Goal: Check status: Check status

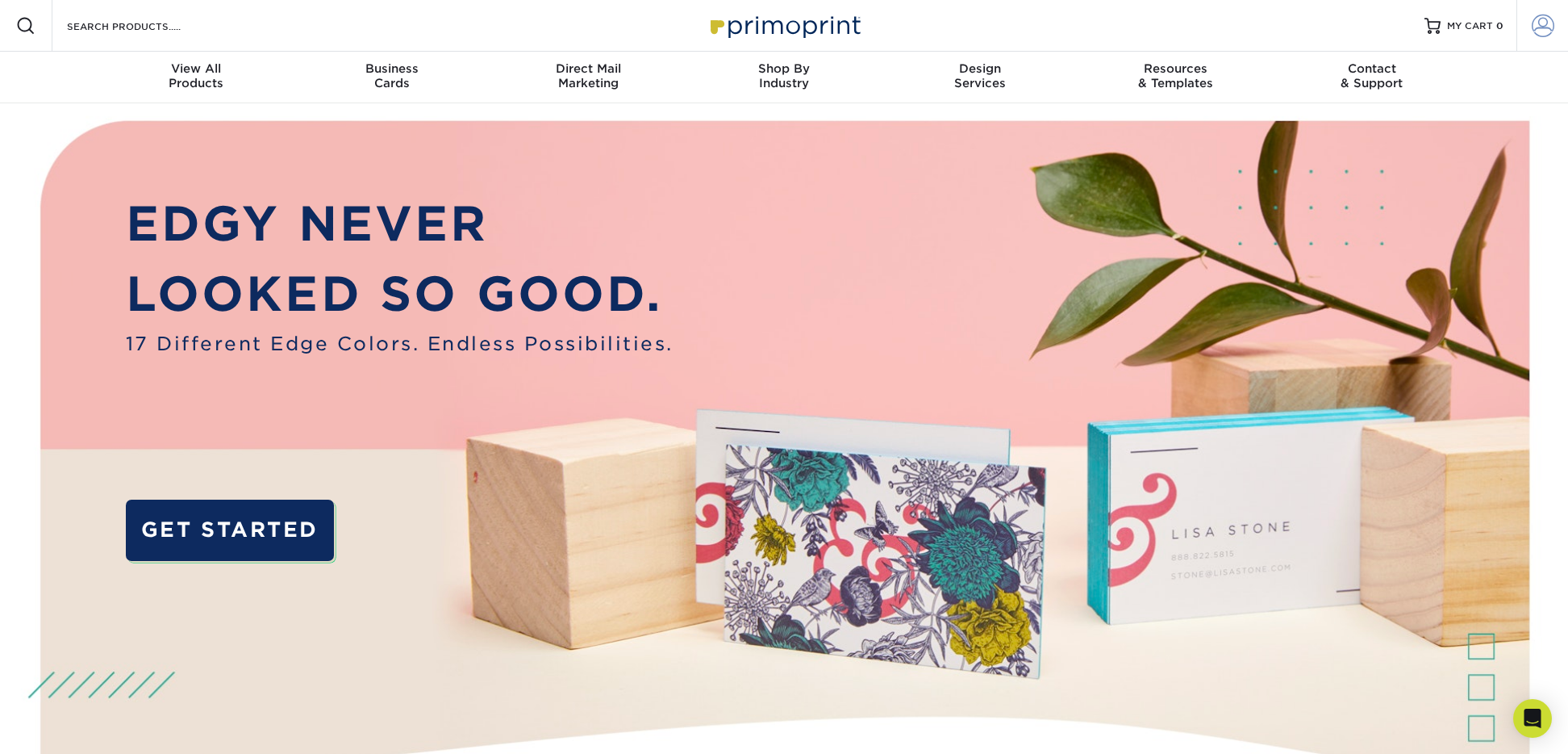
click at [1549, 30] on span at bounding box center [1543, 25] width 23 height 23
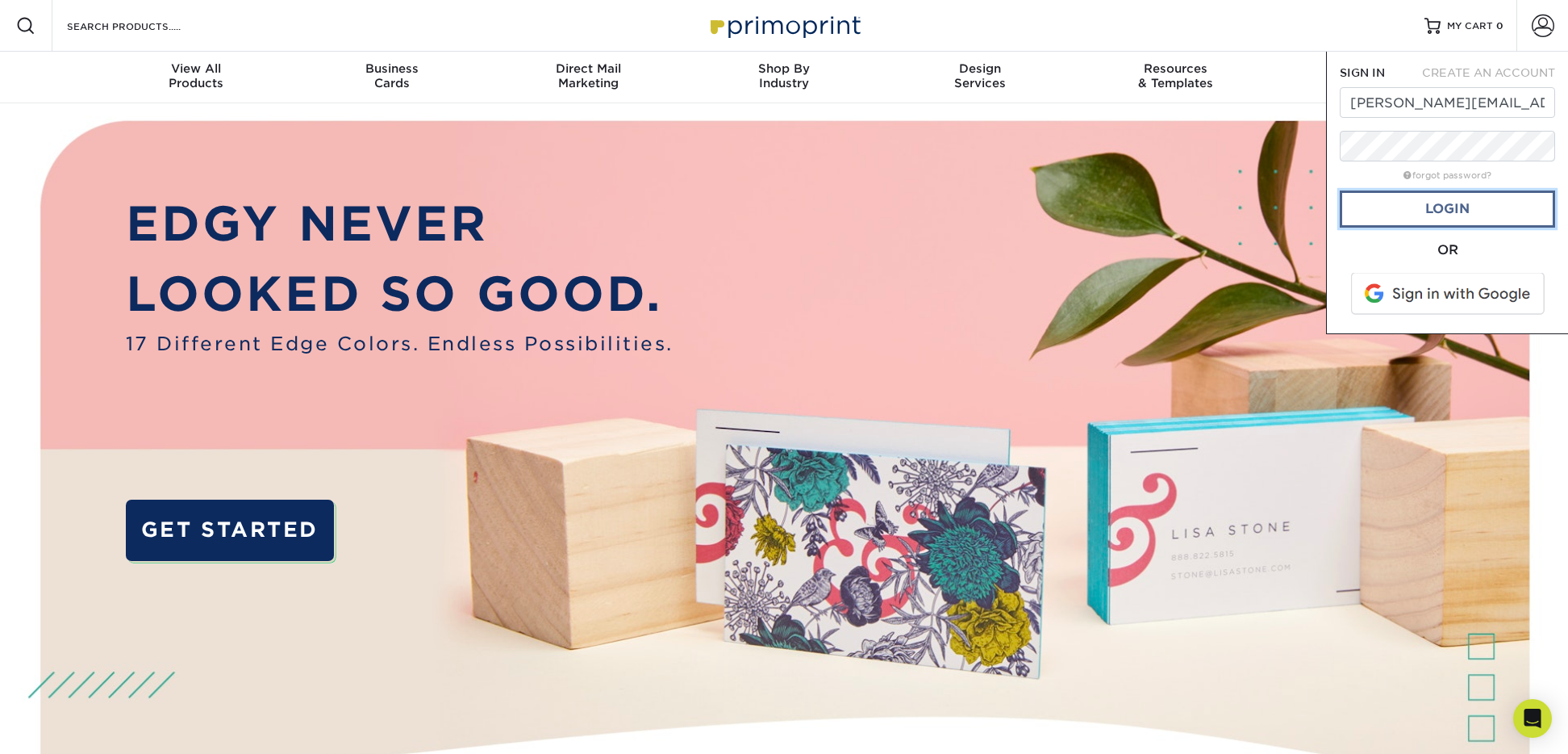
click at [1470, 212] on link "Login" at bounding box center [1447, 209] width 215 height 37
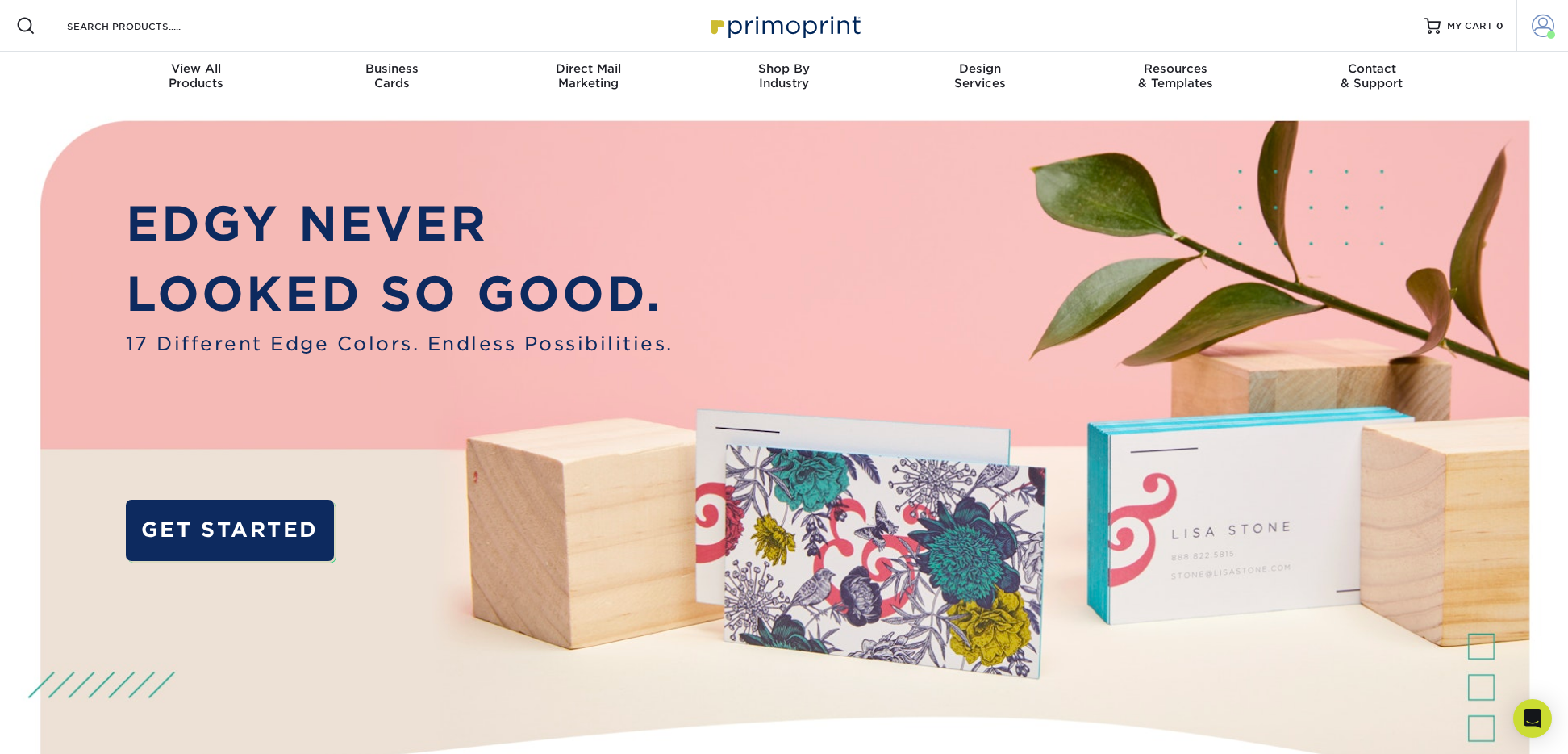
click at [1548, 28] on span at bounding box center [1543, 25] width 23 height 23
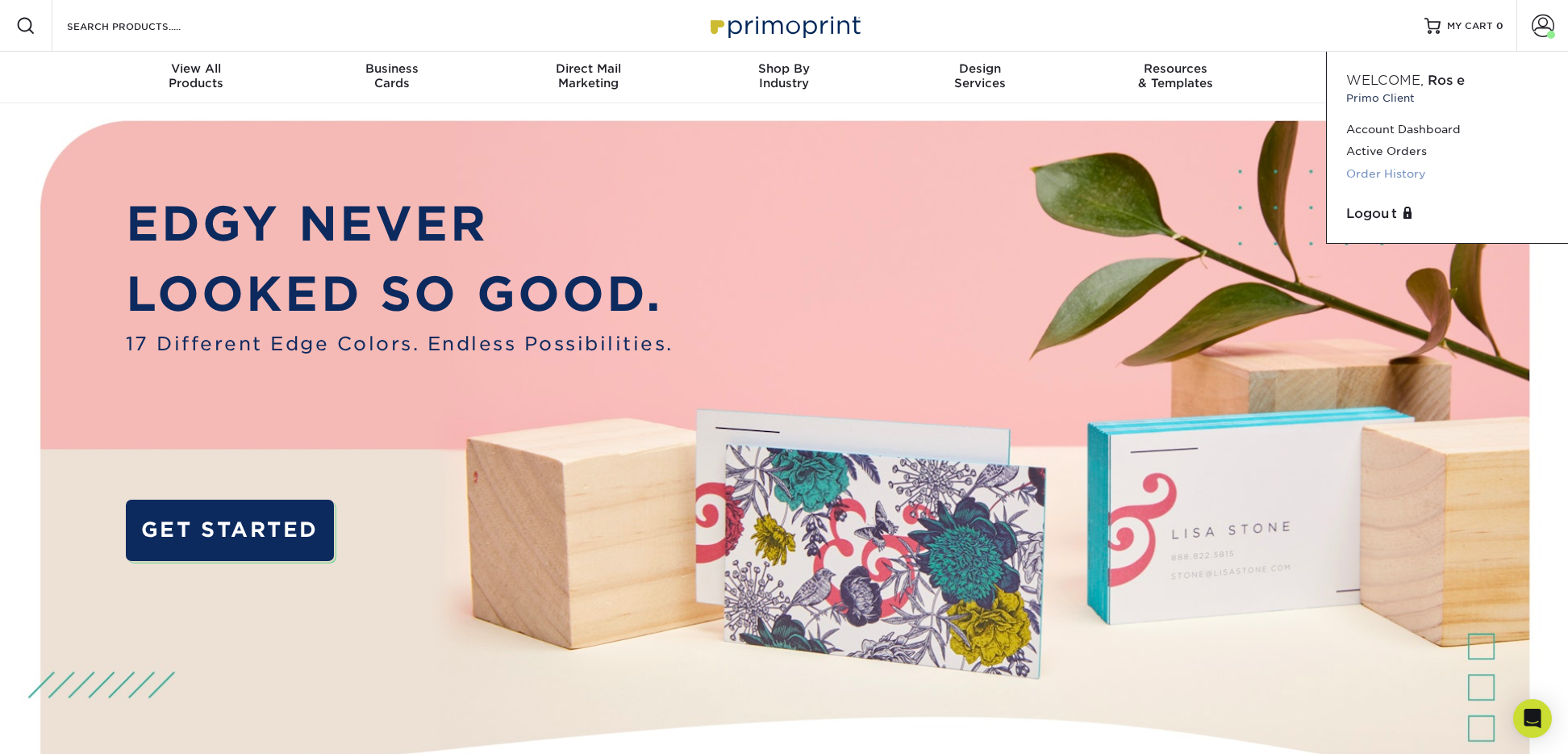
click at [1406, 176] on link "Order History" at bounding box center [1447, 174] width 202 height 22
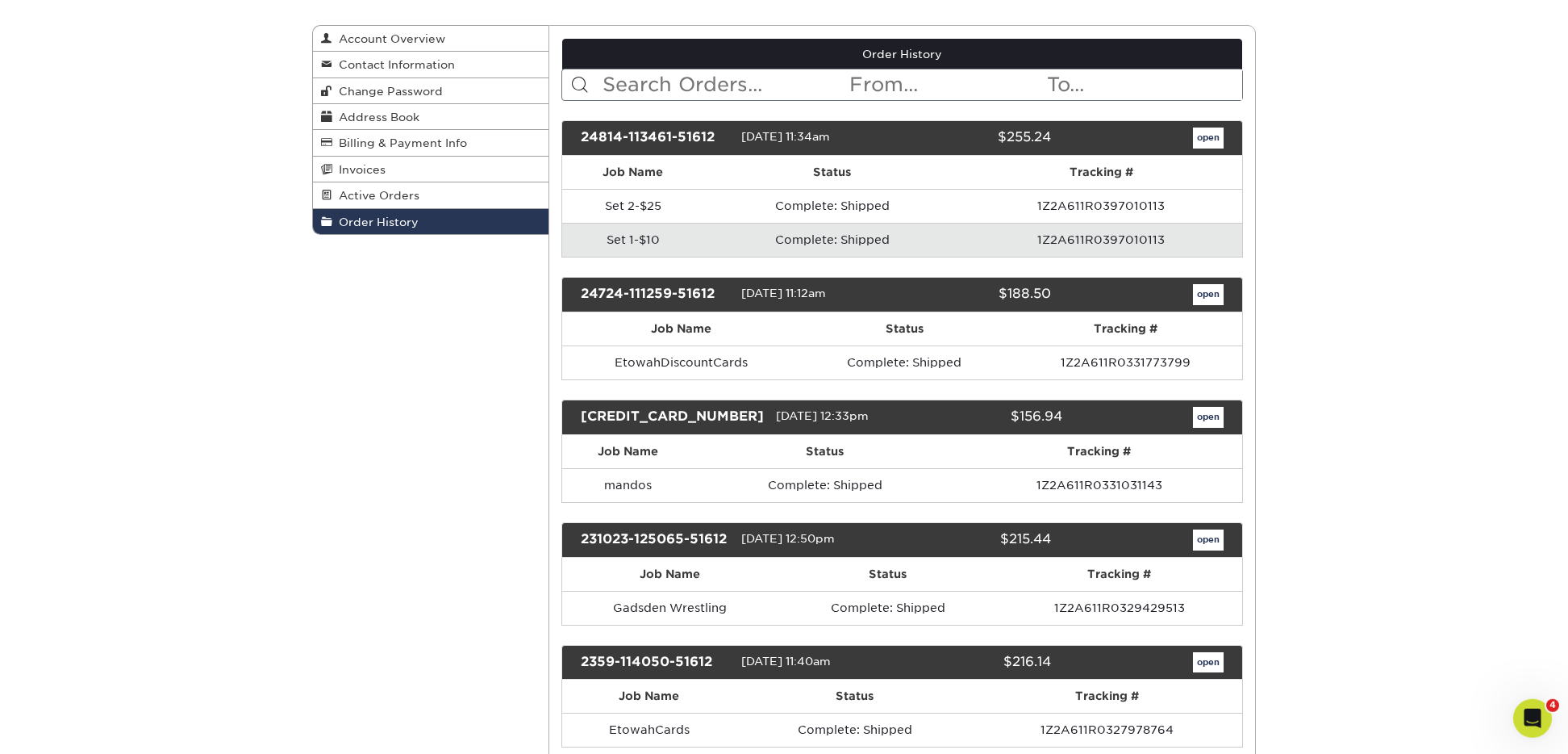
scroll to position [142, 0]
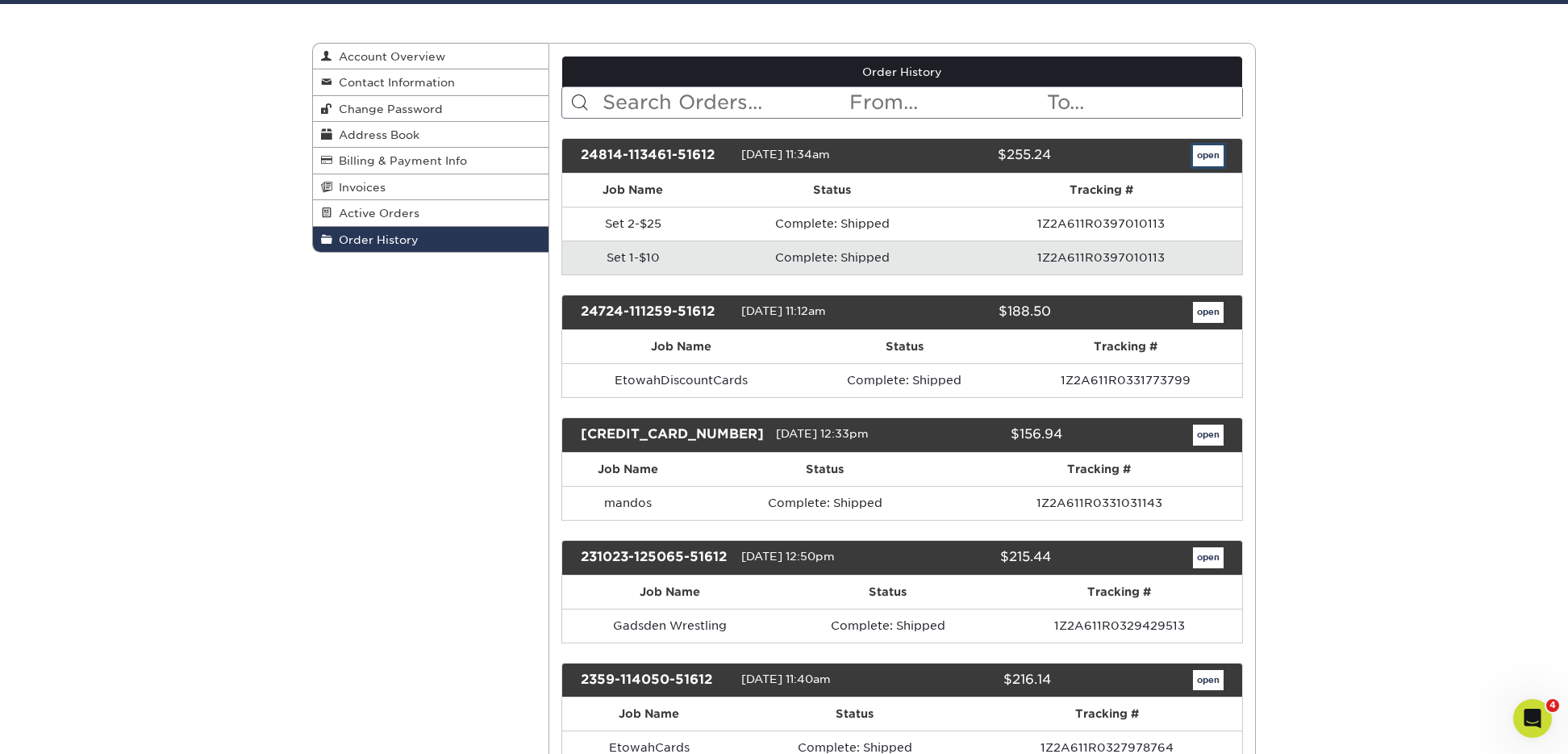
click at [1206, 158] on link "open" at bounding box center [1208, 156] width 31 height 21
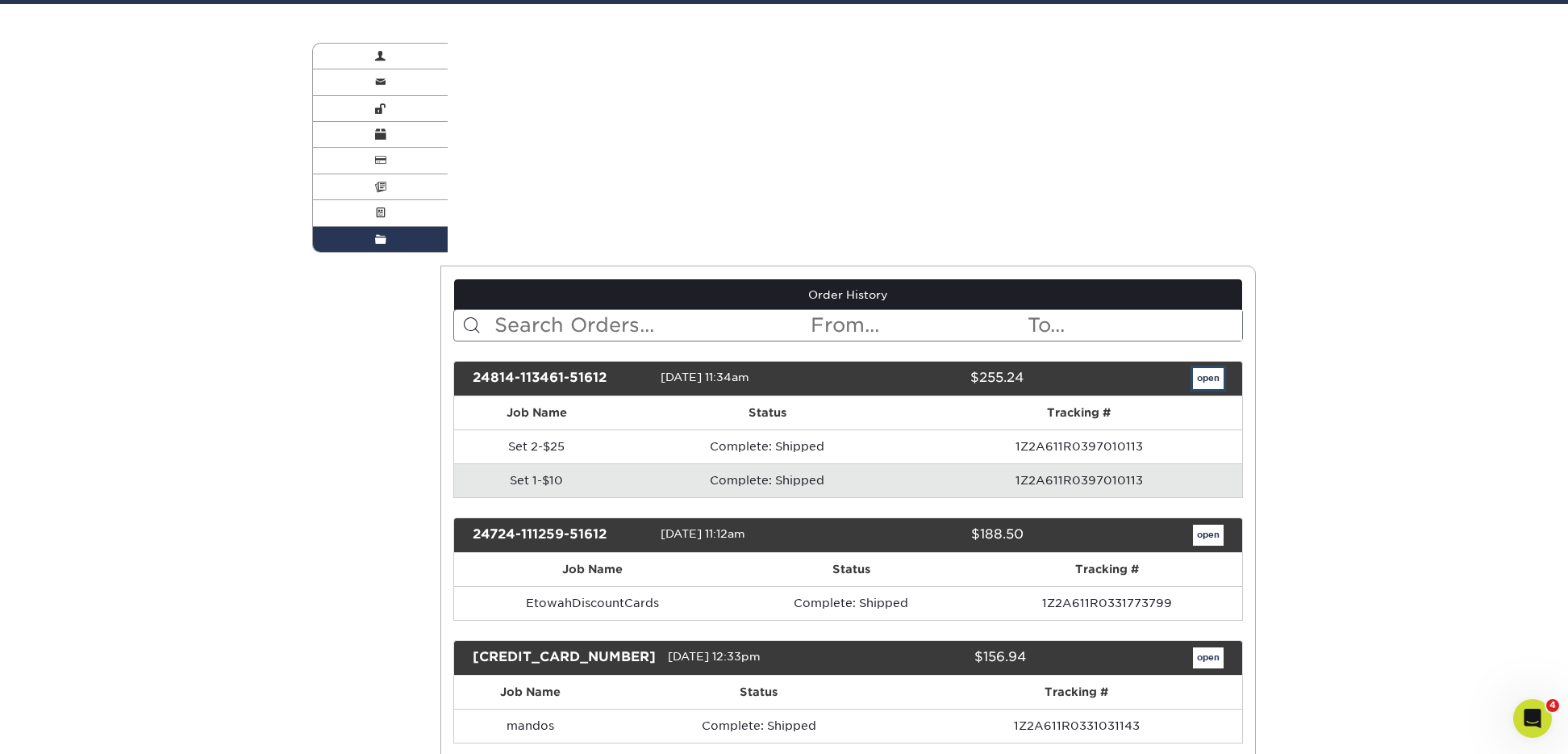
scroll to position [0, 0]
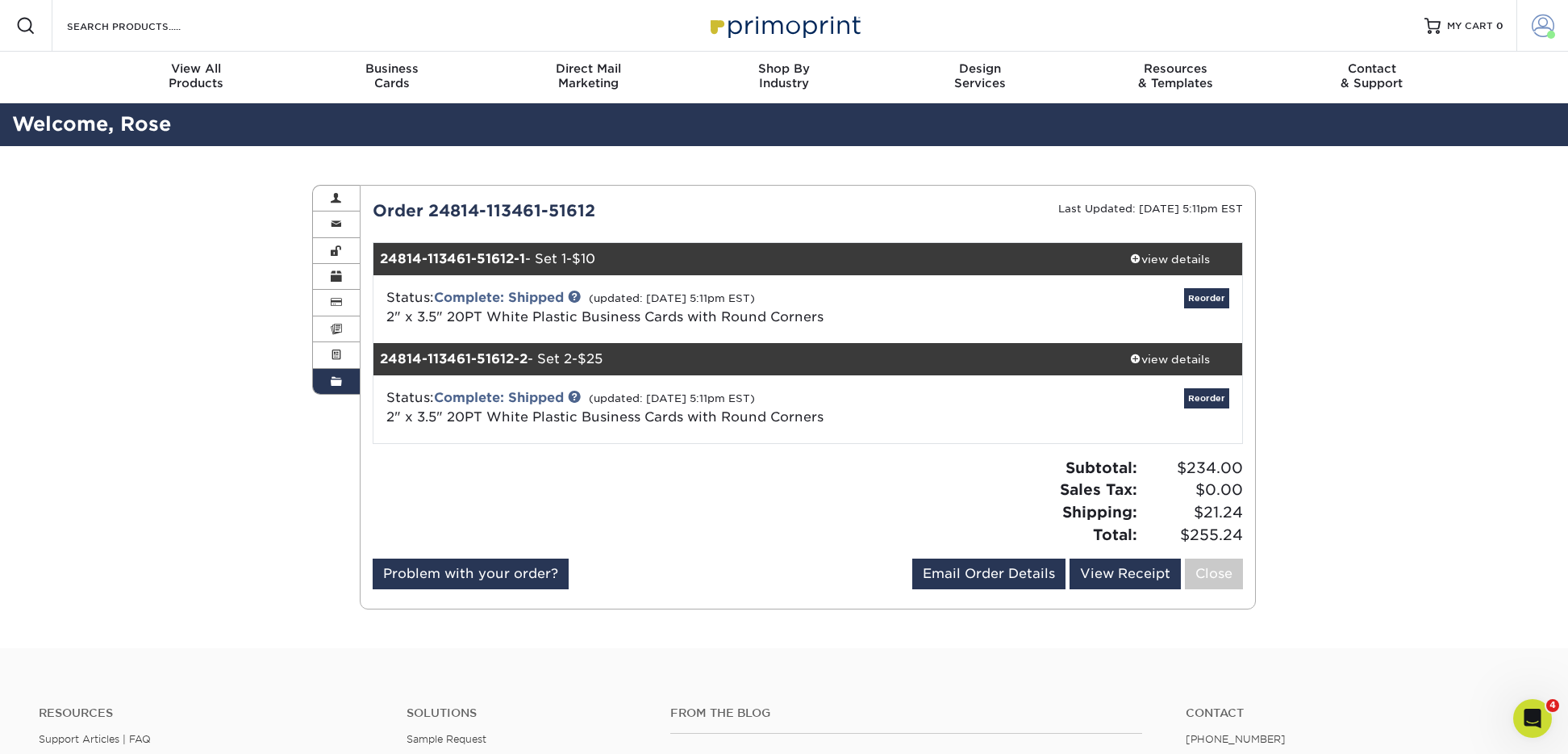
click at [1545, 28] on span at bounding box center [1543, 25] width 23 height 23
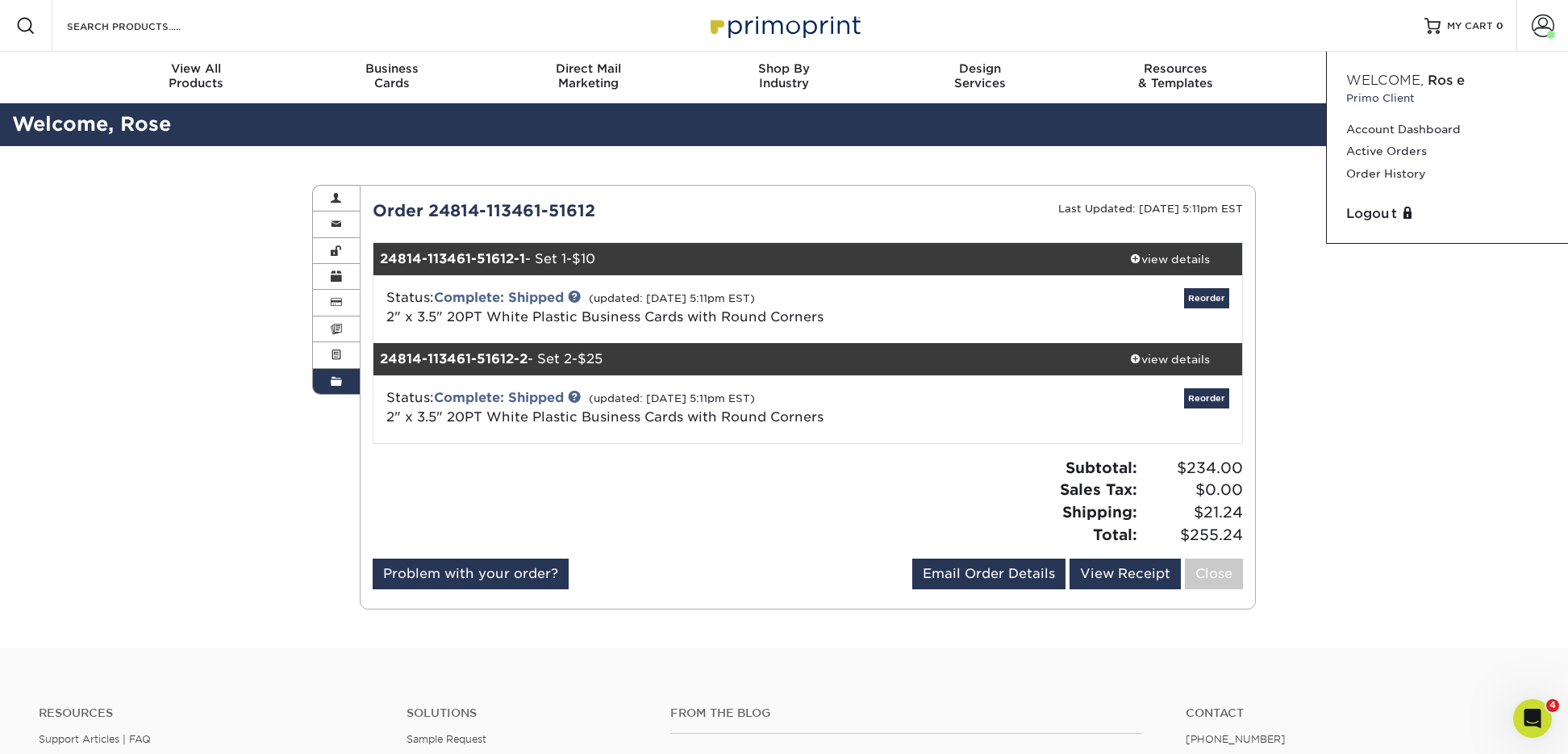
click at [1417, 315] on div "Order History Account Overview Contact Information Change Password Address Book…" at bounding box center [784, 397] width 1568 height 502
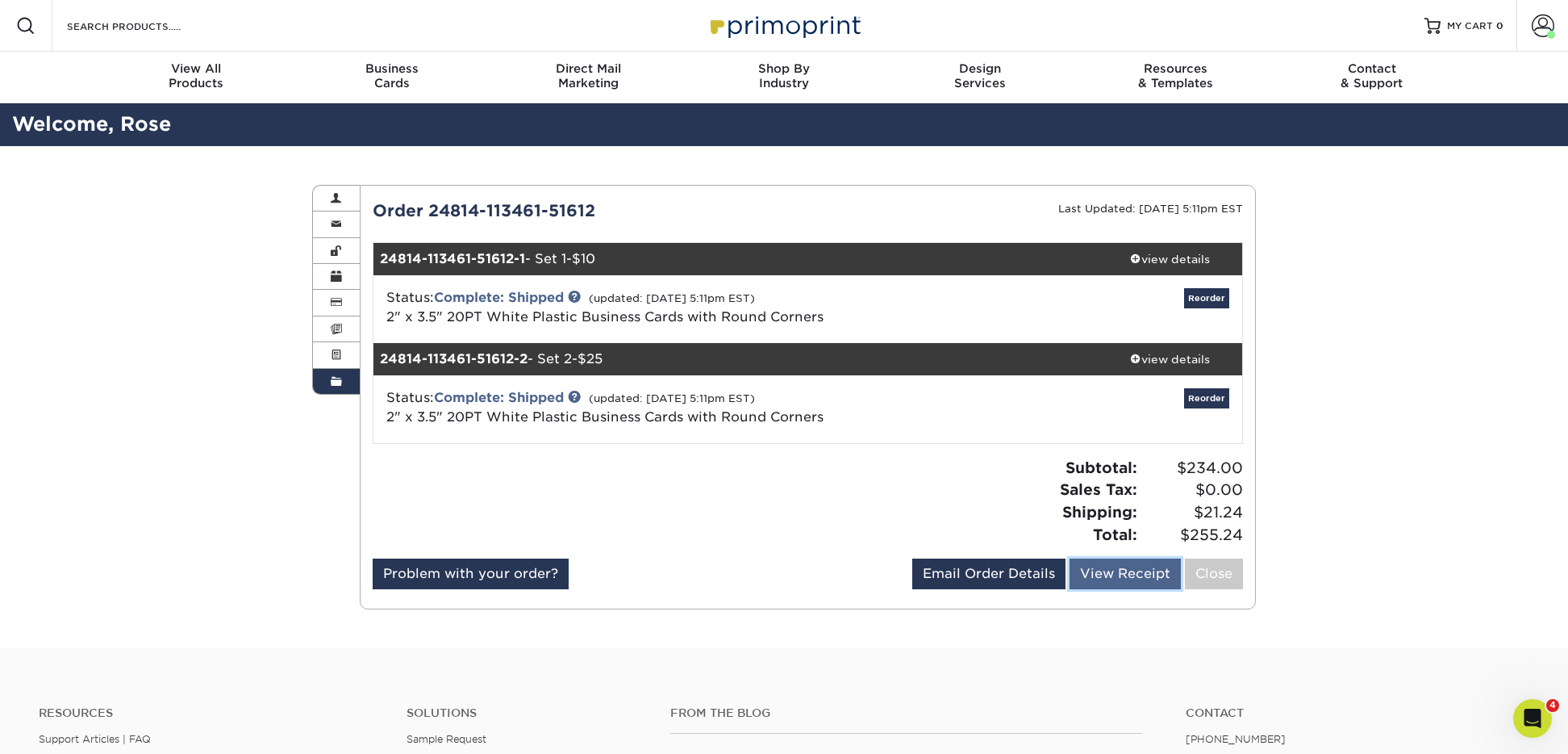
click at [1135, 581] on link "View Receipt" at bounding box center [1124, 574] width 111 height 31
